Goal: Complete application form: Complete application form

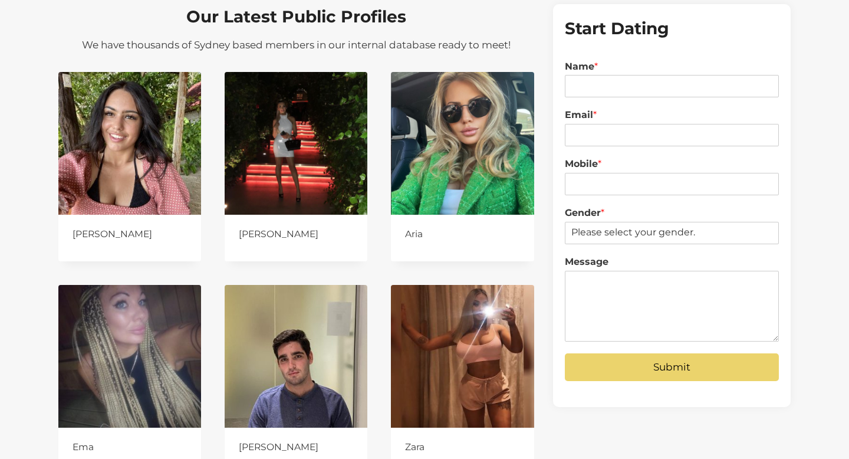
scroll to position [1074, 0]
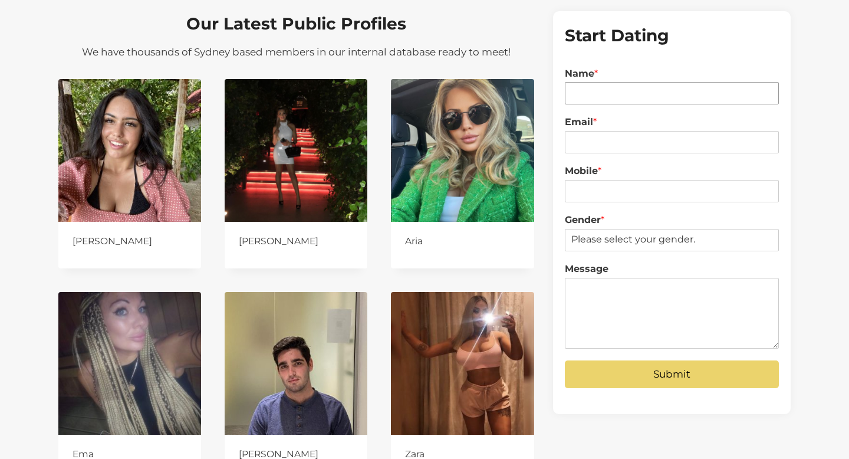
click at [592, 96] on input "Name *" at bounding box center [672, 93] width 214 height 22
type input "Vuk Podinic"
click at [587, 153] on div "Email *" at bounding box center [672, 134] width 214 height 49
click at [590, 148] on input "Email *" at bounding box center [672, 142] width 214 height 22
type input "vuk@digitalpod.com.au"
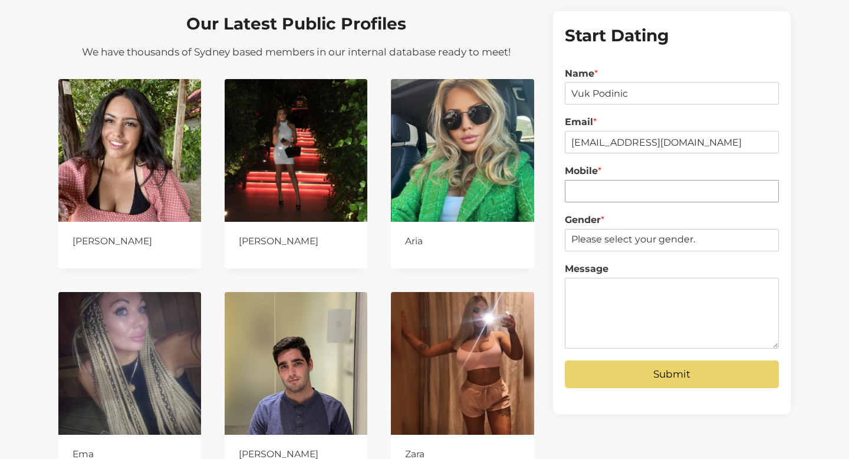
click at [608, 190] on input "Mobile *" at bounding box center [672, 191] width 214 height 22
type input "0434255273"
click at [610, 243] on select "Please select your gender. Male Female" at bounding box center [672, 240] width 214 height 22
select select "[DEMOGRAPHIC_DATA]"
click at [565, 229] on select "Please select your gender. Male Female" at bounding box center [672, 240] width 214 height 22
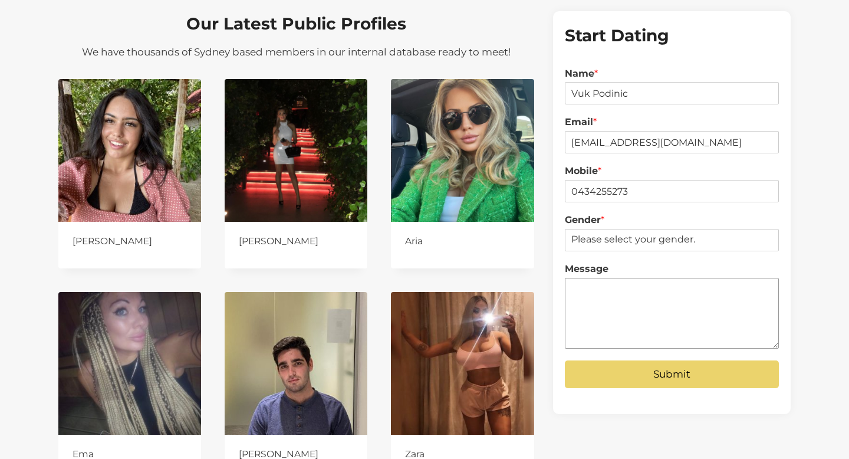
click at [607, 292] on textarea "Message" at bounding box center [672, 313] width 214 height 71
type textarea "Form v2 submission"
click at [697, 378] on button "Submit" at bounding box center [672, 374] width 214 height 28
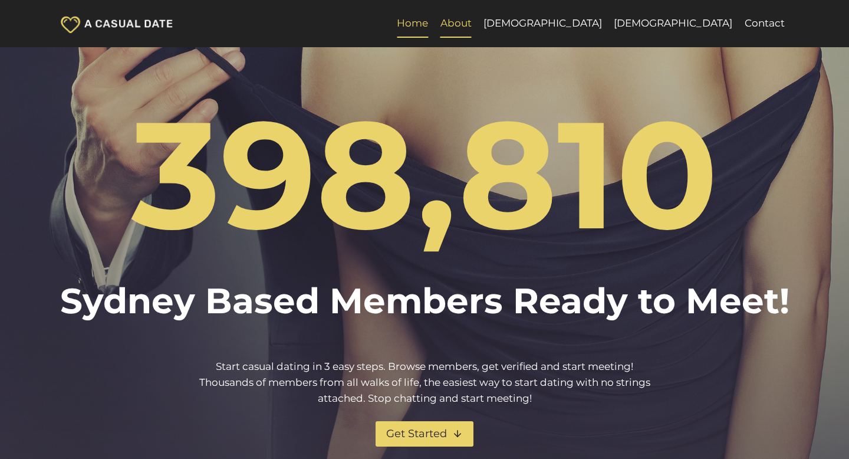
click at [478, 21] on link "About" at bounding box center [455, 23] width 43 height 28
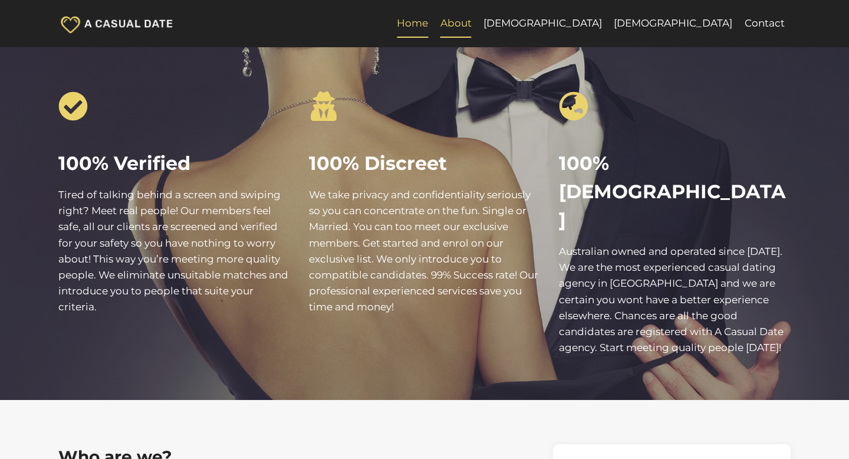
click at [434, 27] on link "Home" at bounding box center [412, 23] width 43 height 28
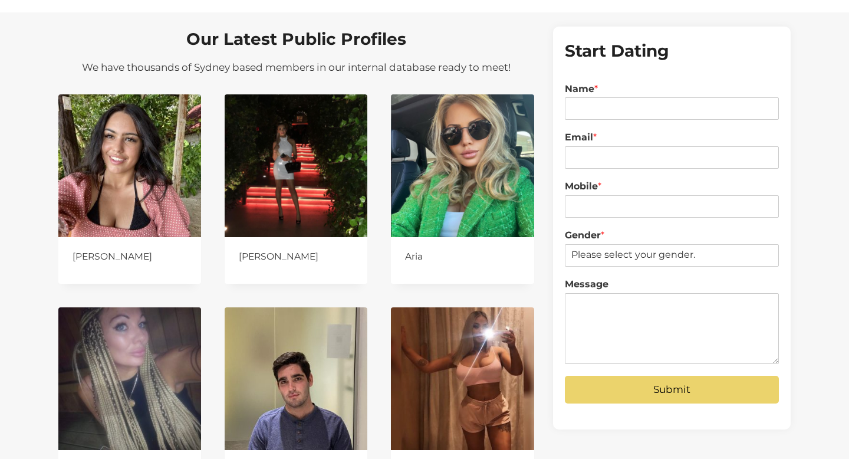
scroll to position [1059, 0]
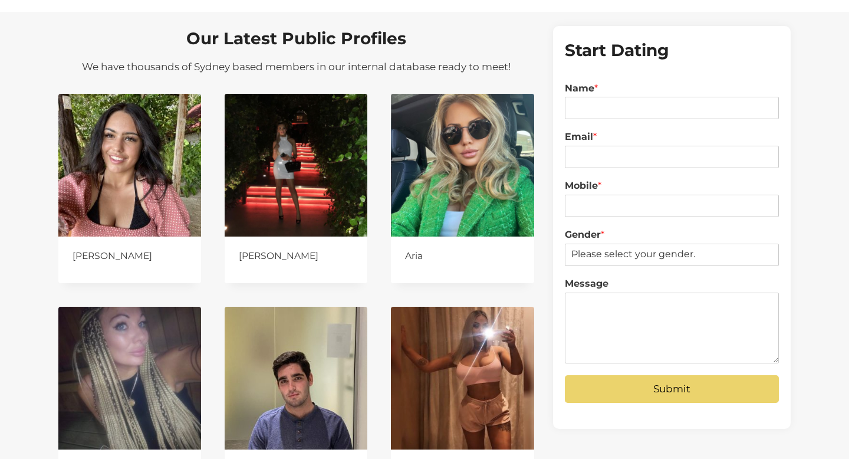
click at [593, 120] on div "Name * First - Last" at bounding box center [672, 101] width 214 height 49
click at [592, 113] on input "Name *" at bounding box center [672, 108] width 214 height 22
type input "Vuk Podinic"
click at [606, 160] on input "Email *" at bounding box center [672, 157] width 214 height 22
type input "vuk@digitalpod.com.au"
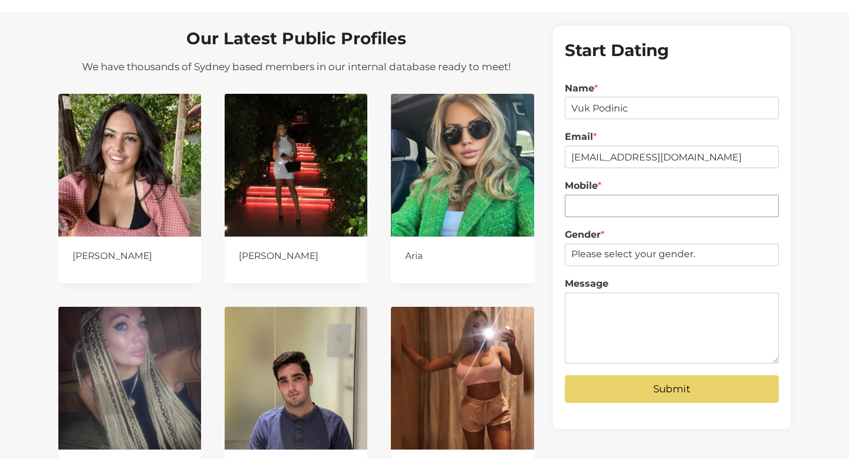
click at [612, 207] on input "Mobile *" at bounding box center [672, 206] width 214 height 22
type input "0434255273"
click at [610, 258] on select "Please select your gender. Male Female" at bounding box center [672, 254] width 214 height 22
select select "[DEMOGRAPHIC_DATA]"
click at [565, 243] on select "Please select your gender. Male Female" at bounding box center [672, 254] width 214 height 22
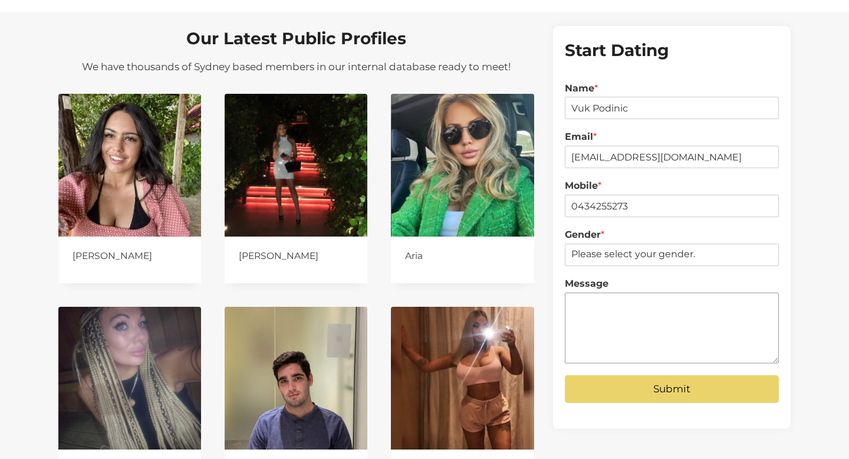
click at [590, 307] on textarea "Message" at bounding box center [672, 327] width 214 height 71
click at [608, 305] on textarea "Form v03 Submission" at bounding box center [672, 327] width 214 height 71
type textarea "Form v3 Submission"
click at [686, 385] on button "Submit" at bounding box center [672, 389] width 214 height 28
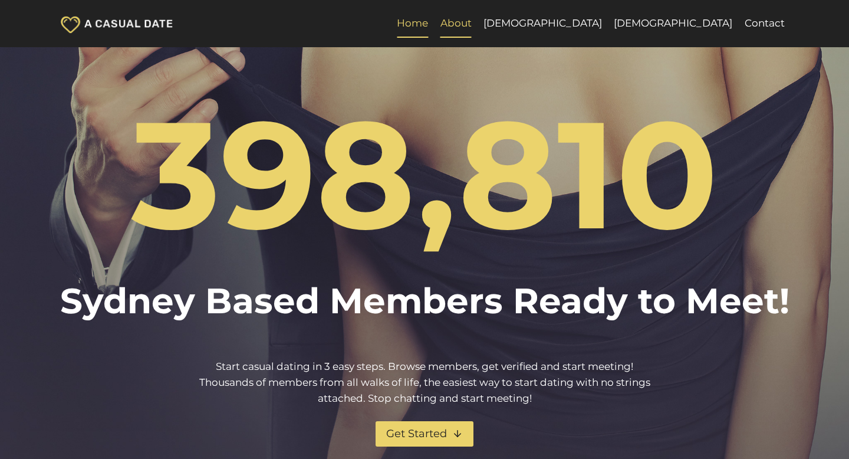
click at [478, 27] on link "About" at bounding box center [455, 23] width 43 height 28
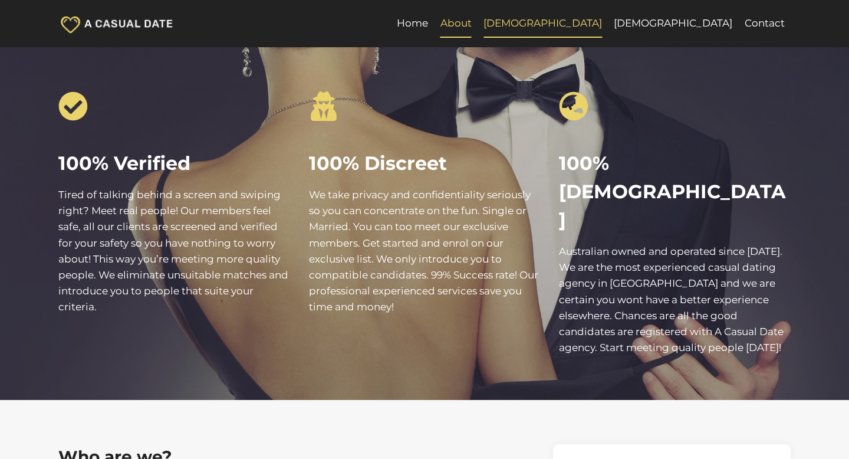
click at [608, 32] on link "[DEMOGRAPHIC_DATA]" at bounding box center [543, 23] width 130 height 28
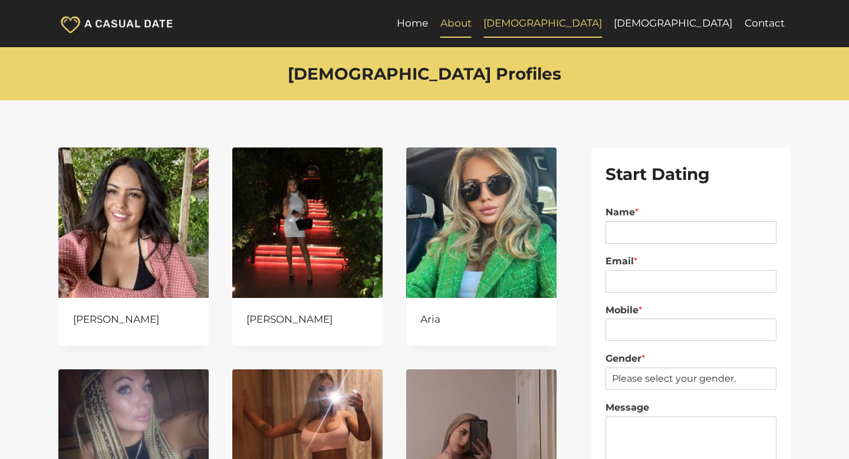
click at [478, 25] on link "About" at bounding box center [455, 23] width 43 height 28
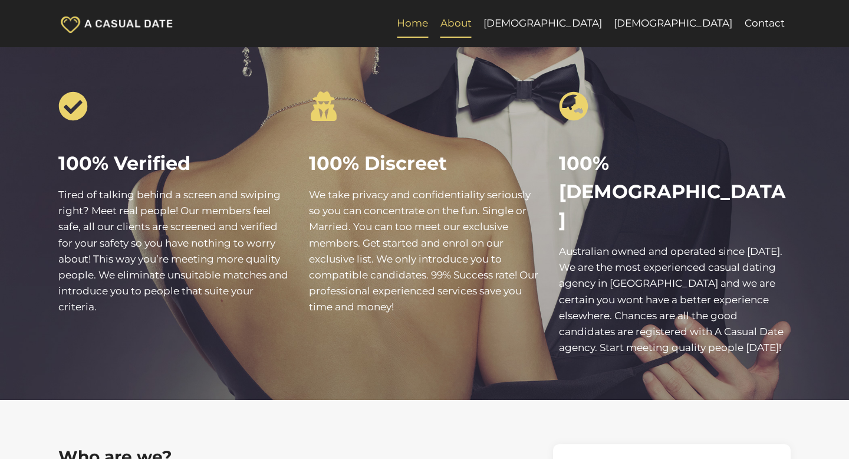
click at [434, 21] on link "Home" at bounding box center [412, 23] width 43 height 28
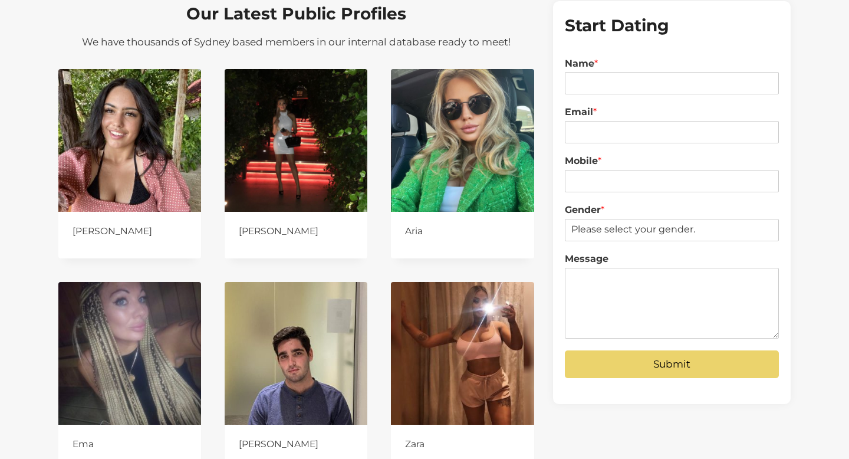
scroll to position [1052, 0]
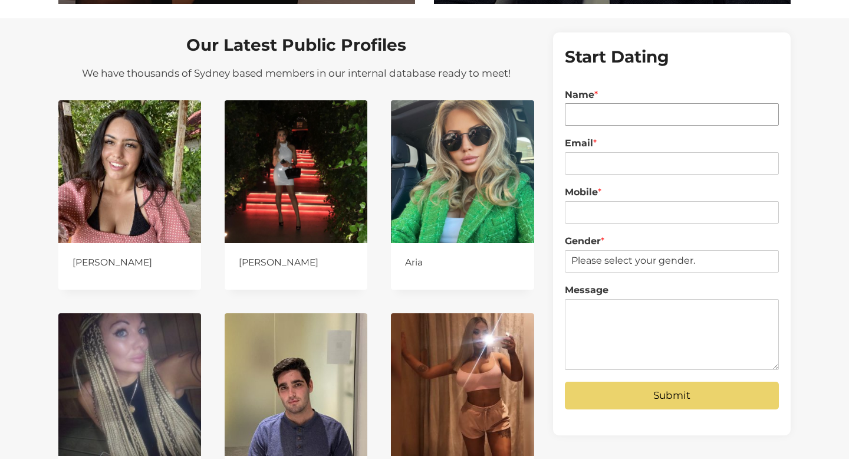
click at [594, 116] on input "Name *" at bounding box center [672, 114] width 214 height 22
type input "Vuk Podinic"
click at [582, 170] on input "Email *" at bounding box center [672, 163] width 214 height 22
type input "vuk@digitalpod.com.au"
click at [620, 205] on input "Mobile *" at bounding box center [672, 212] width 214 height 22
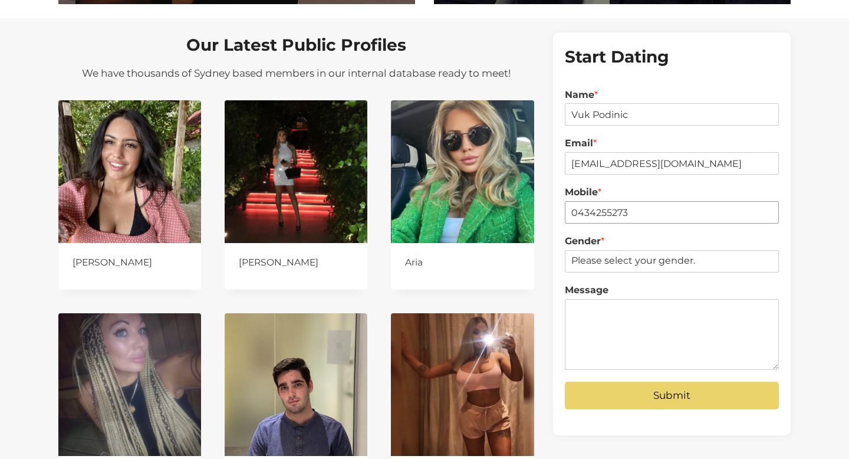
type input "0434255273"
click at [615, 261] on select "Please select your gender. Male Female" at bounding box center [672, 261] width 214 height 22
select select "[DEMOGRAPHIC_DATA]"
click at [565, 250] on select "Please select your gender. Male Female" at bounding box center [672, 261] width 214 height 22
click at [613, 307] on textarea "Message" at bounding box center [672, 334] width 214 height 71
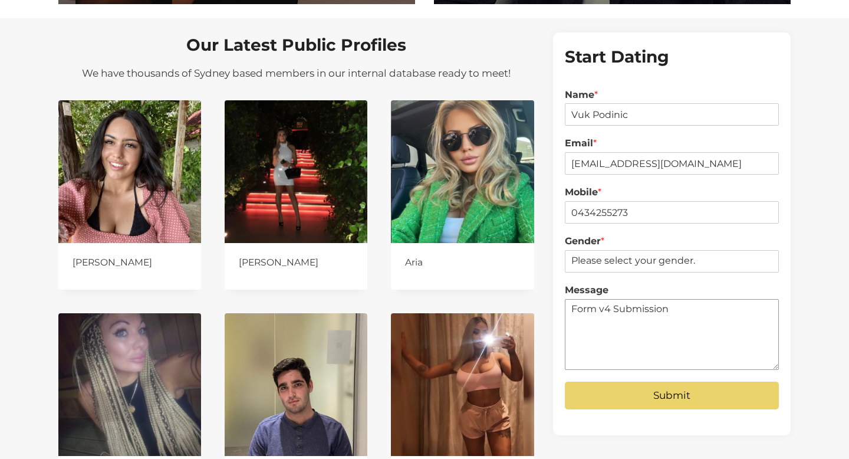
type textarea "Form v4 Submission"
click at [627, 393] on button "Submit" at bounding box center [672, 395] width 214 height 28
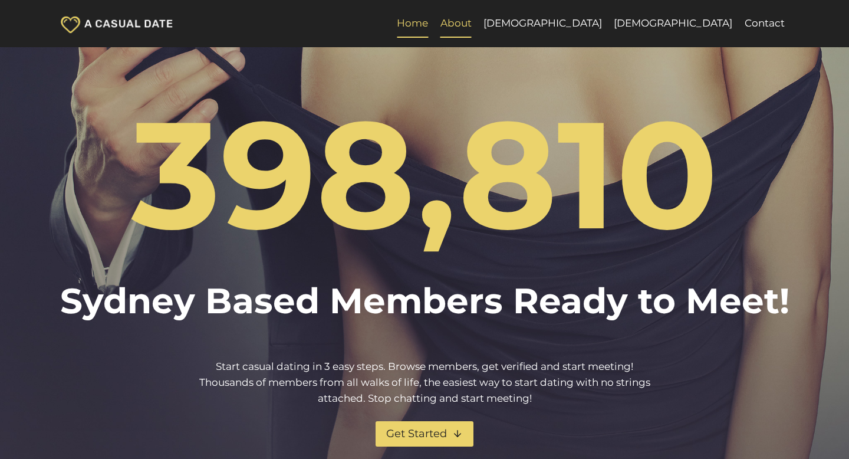
click at [478, 13] on link "About" at bounding box center [455, 23] width 43 height 28
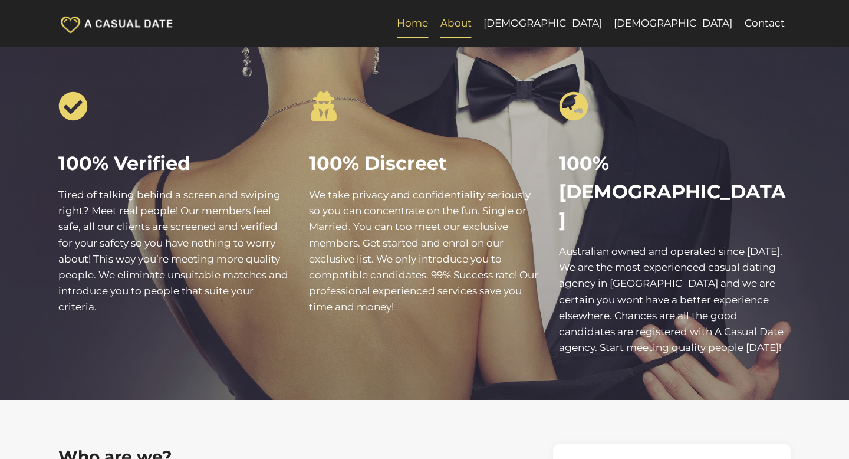
click at [434, 25] on link "Home" at bounding box center [412, 23] width 43 height 28
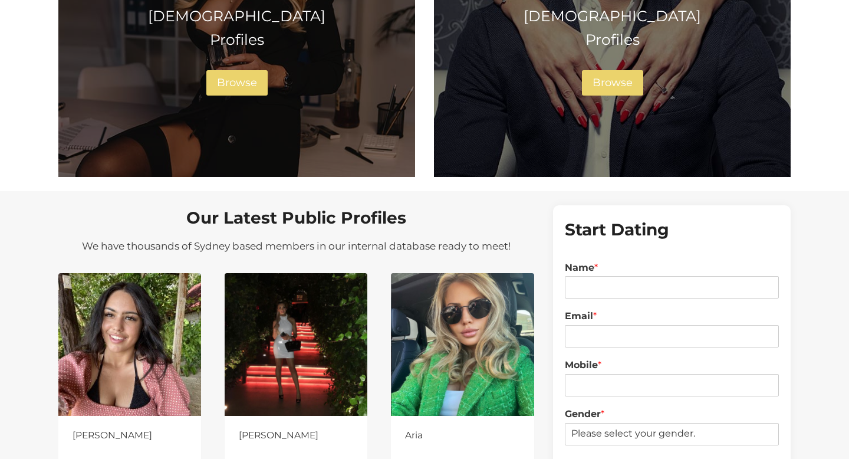
scroll to position [1052, 0]
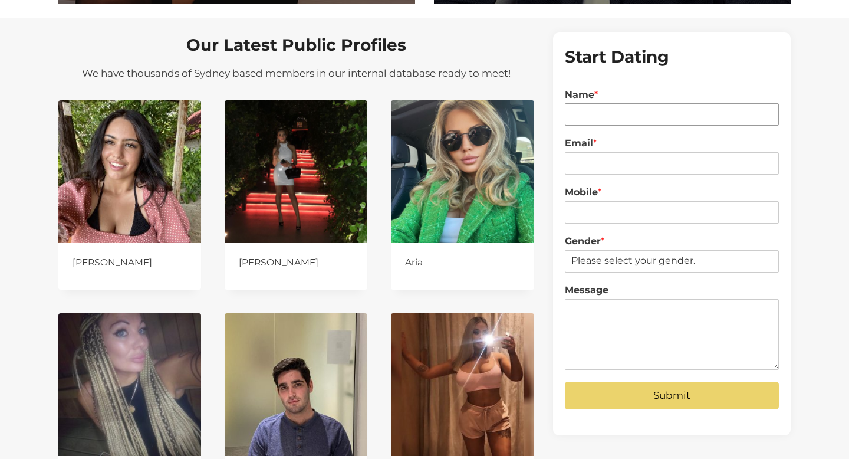
click at [580, 115] on input "Name *" at bounding box center [672, 114] width 214 height 22
click at [612, 119] on input "Name *" at bounding box center [672, 114] width 214 height 22
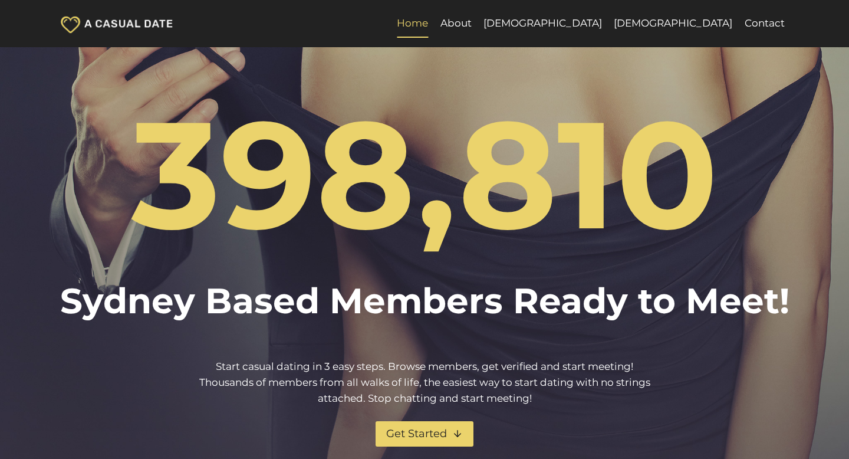
scroll to position [1052, 0]
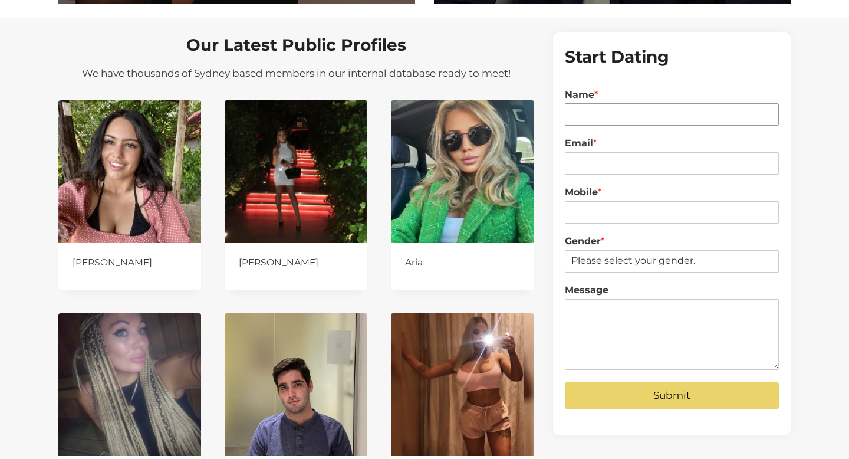
click at [604, 117] on input "Name *" at bounding box center [672, 114] width 214 height 22
type input "Vuk Podinic"
click at [600, 155] on input "Email *" at bounding box center [672, 163] width 214 height 22
type input "vuk@digitalpod.com.au"
click at [628, 203] on input "Mobile *" at bounding box center [672, 212] width 214 height 22
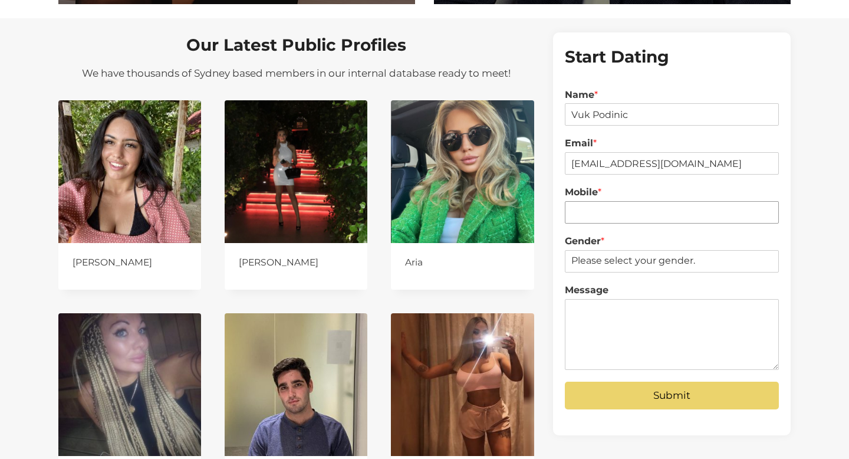
type input "0434255273"
click at [636, 259] on select "Please select your gender. Male Female" at bounding box center [672, 261] width 214 height 22
select select "[DEMOGRAPHIC_DATA]"
click at [565, 250] on select "Please select your gender. Male Female" at bounding box center [672, 261] width 214 height 22
click at [604, 307] on textarea "Message" at bounding box center [672, 334] width 214 height 71
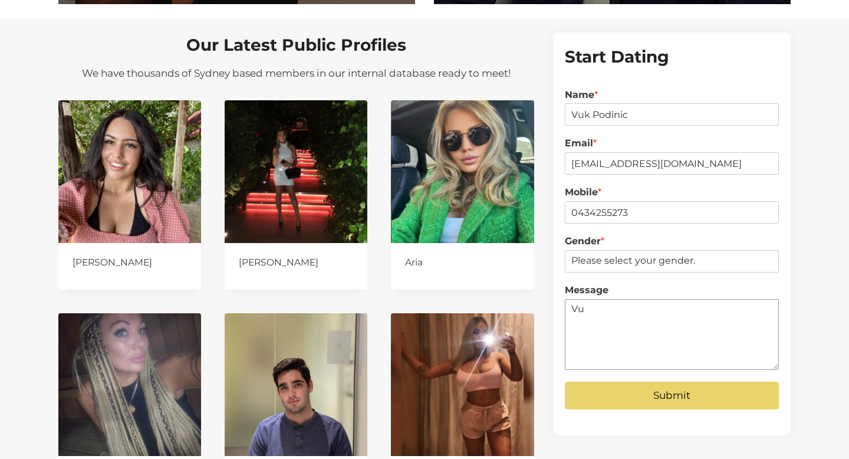
type textarea "V"
type textarea "Form v5 Submission"
click at [695, 400] on button "Submit" at bounding box center [672, 395] width 214 height 28
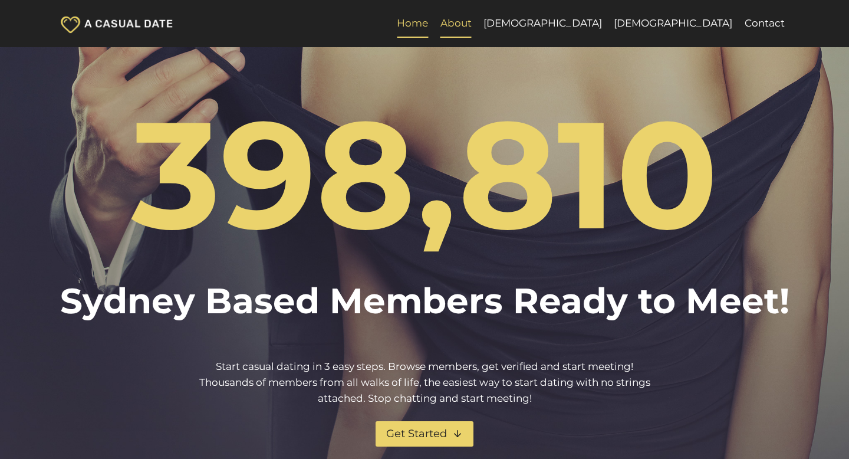
click at [478, 14] on link "About" at bounding box center [455, 23] width 43 height 28
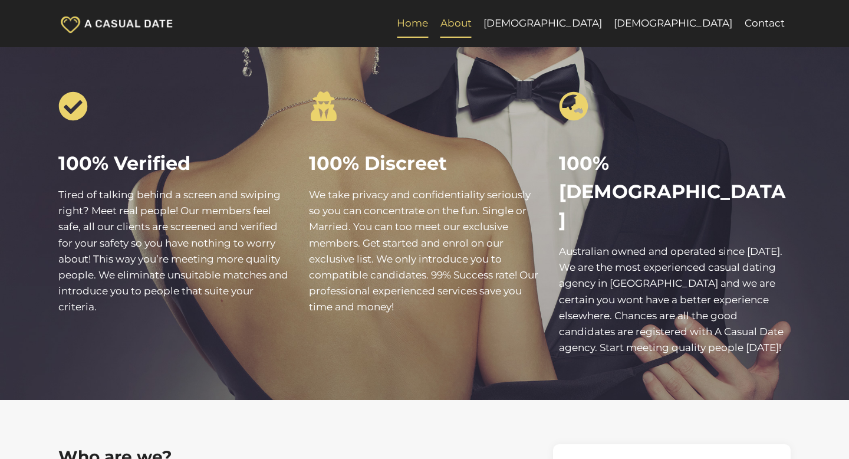
click at [434, 21] on link "Home" at bounding box center [412, 23] width 43 height 28
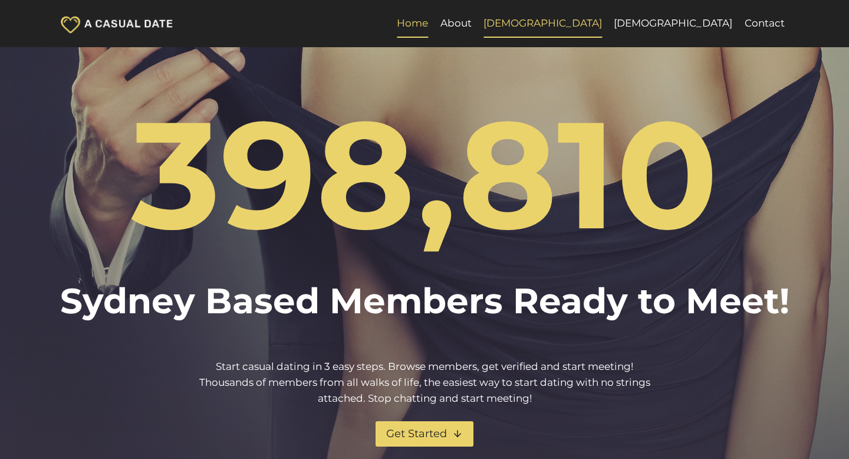
click at [608, 21] on link "[DEMOGRAPHIC_DATA]" at bounding box center [543, 23] width 130 height 28
click at [478, 24] on link "About" at bounding box center [455, 23] width 43 height 28
click at [434, 24] on link "Home" at bounding box center [412, 23] width 43 height 28
click at [478, 23] on link "About" at bounding box center [455, 23] width 43 height 28
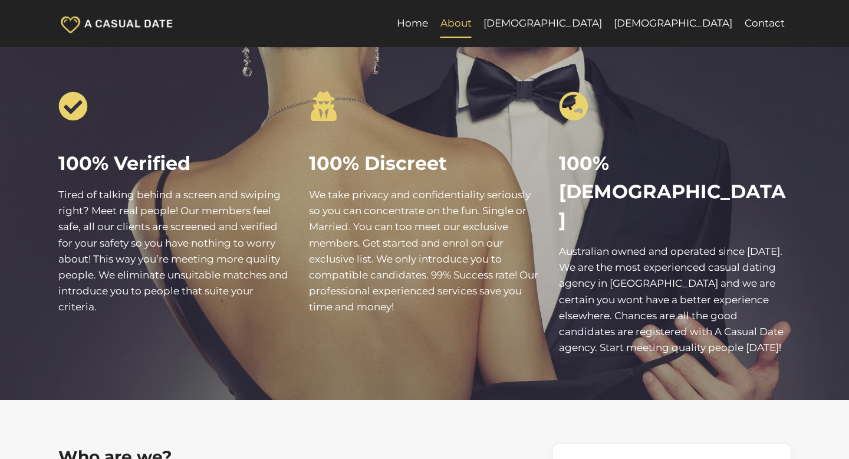
click at [608, 23] on link "[DEMOGRAPHIC_DATA]" at bounding box center [543, 23] width 130 height 28
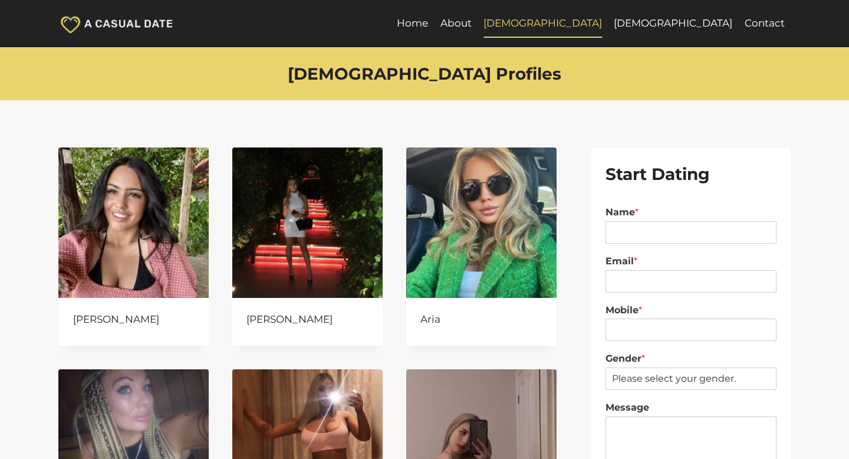
click at [434, 24] on link "Home" at bounding box center [412, 23] width 43 height 28
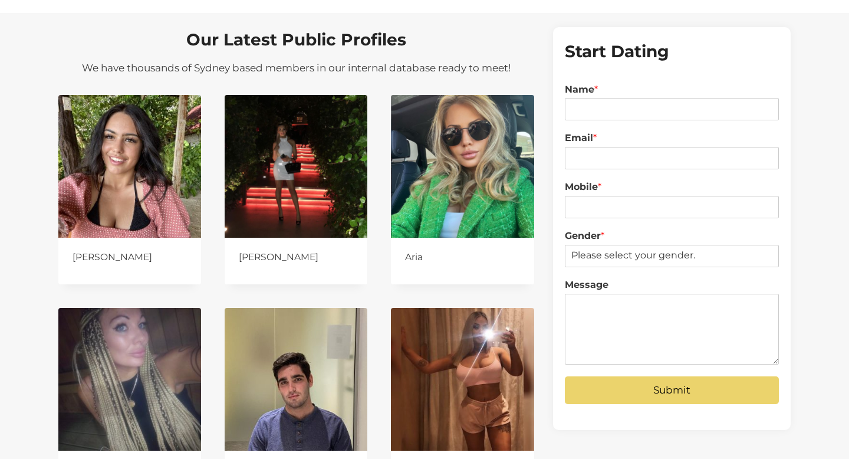
scroll to position [1070, 0]
